Goal: Information Seeking & Learning: Understand process/instructions

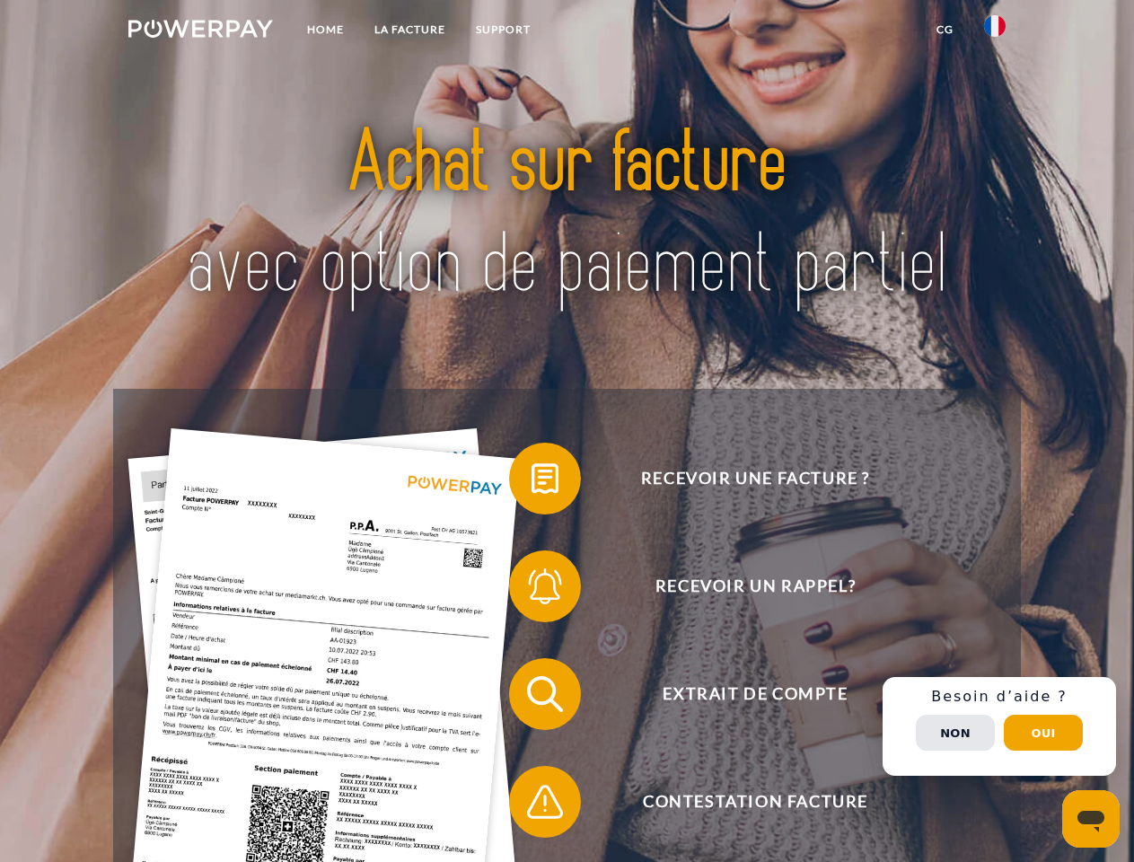
click at [200, 31] on img at bounding box center [200, 29] width 145 height 18
click at [995, 31] on img at bounding box center [995, 26] width 22 height 22
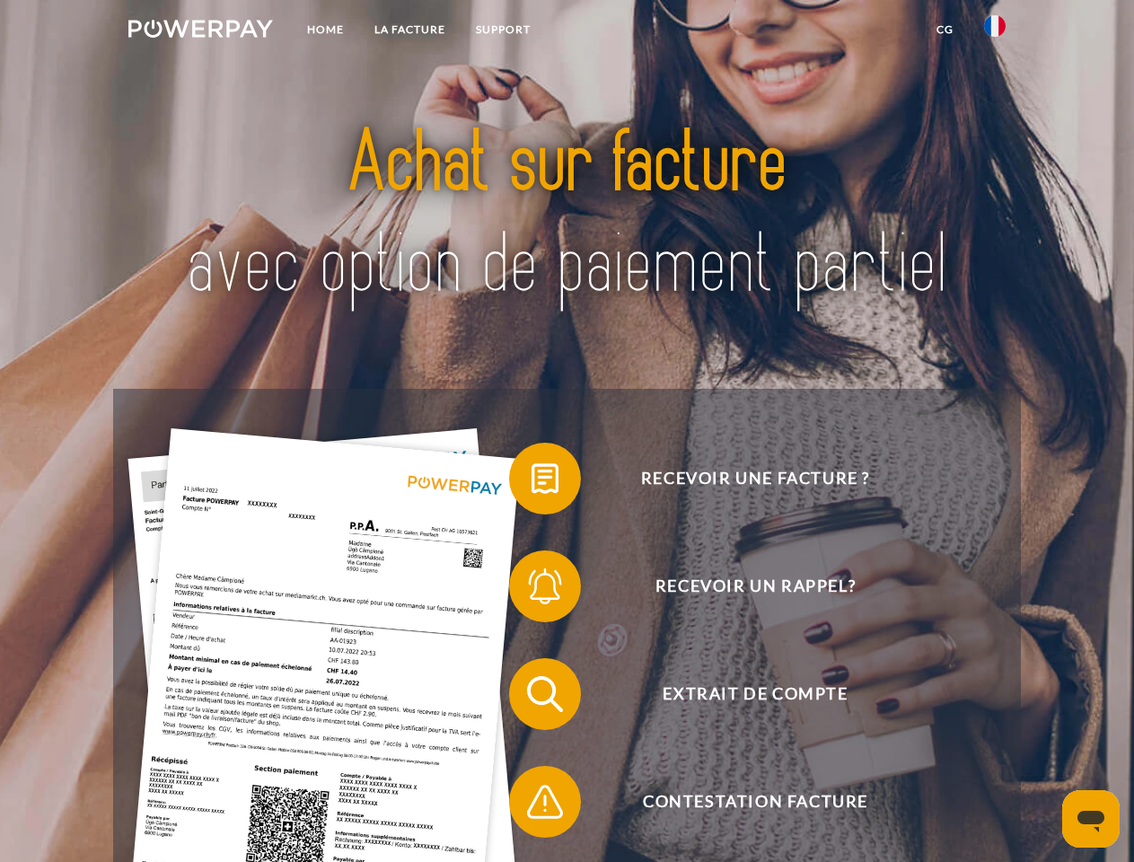
click at [945, 30] on link "CG" at bounding box center [946, 29] width 48 height 32
click at [532, 482] on span at bounding box center [518, 479] width 90 height 90
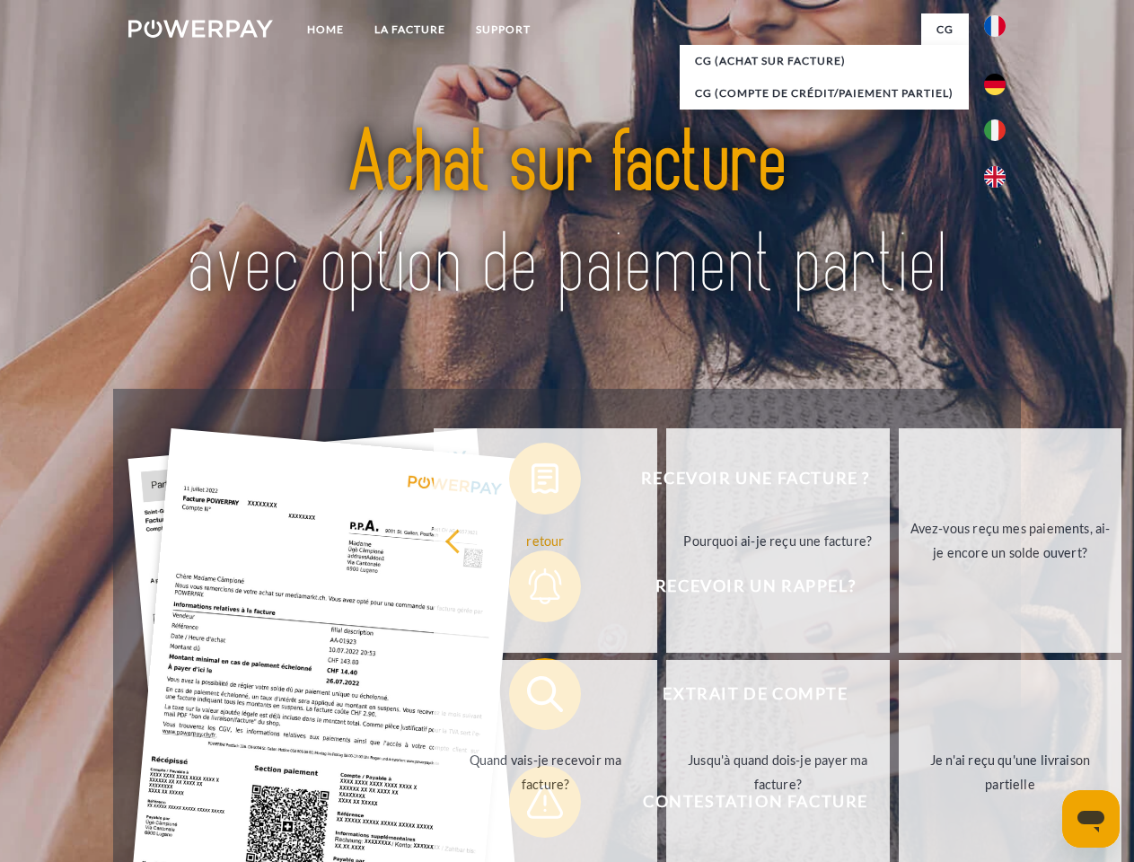
click at [532, 590] on div "Recevoir une facture ? Recevoir un rappel? Extrait de compte retour" at bounding box center [566, 748] width 907 height 719
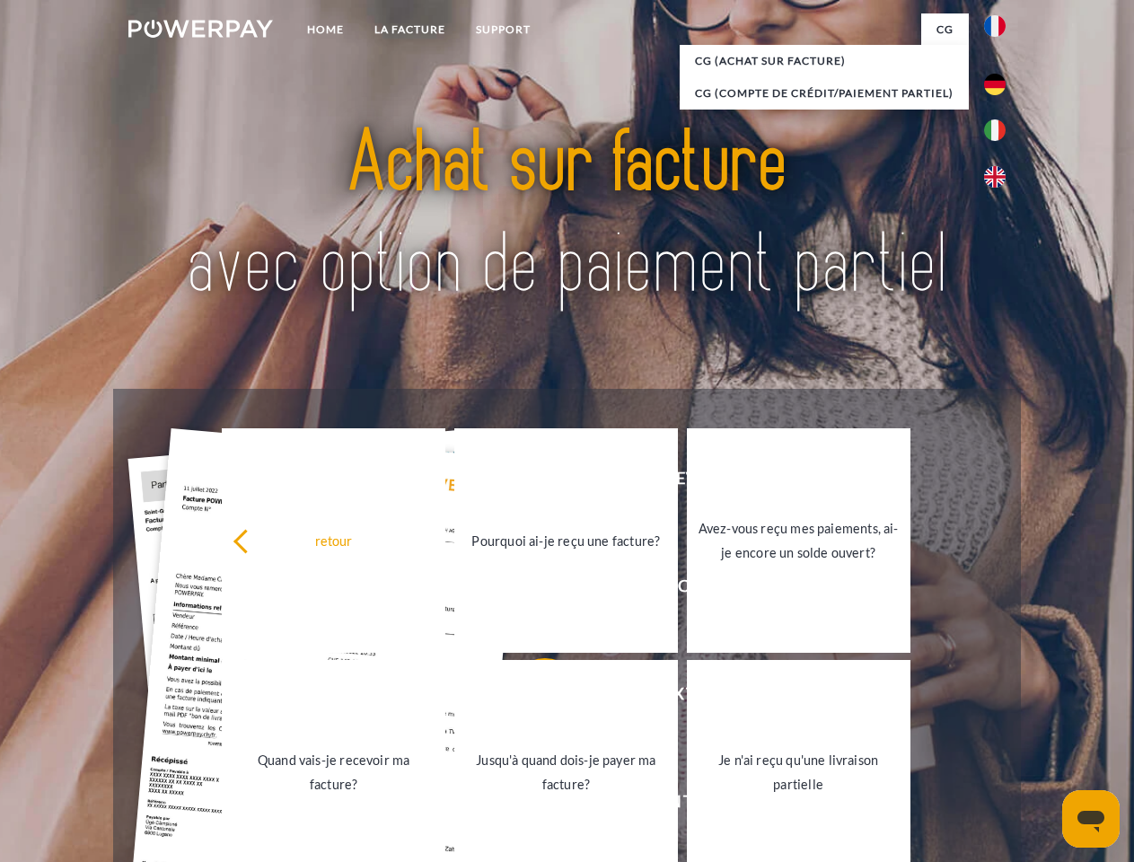
click at [532, 698] on link "Jusqu'à quand dois-je payer ma facture?" at bounding box center [566, 772] width 224 height 225
click at [532, 806] on span at bounding box center [518, 802] width 90 height 90
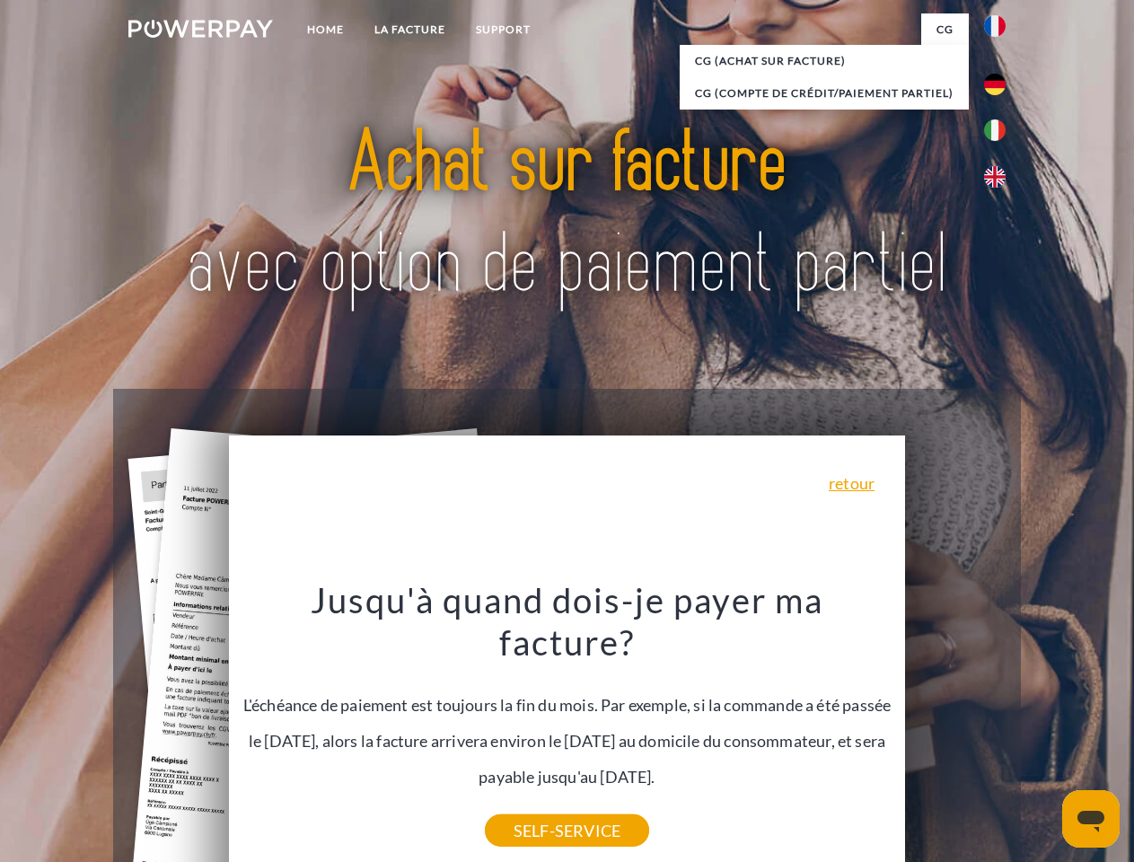
click at [1000, 727] on div "Recevoir une facture ? Recevoir un rappel? Extrait de compte retour" at bounding box center [566, 748] width 907 height 719
click at [956, 730] on span "Extrait de compte" at bounding box center [755, 694] width 440 height 72
click at [1044, 733] on header "Home LA FACTURE Support" at bounding box center [567, 620] width 1134 height 1240
